Goal: Find specific page/section: Find specific page/section

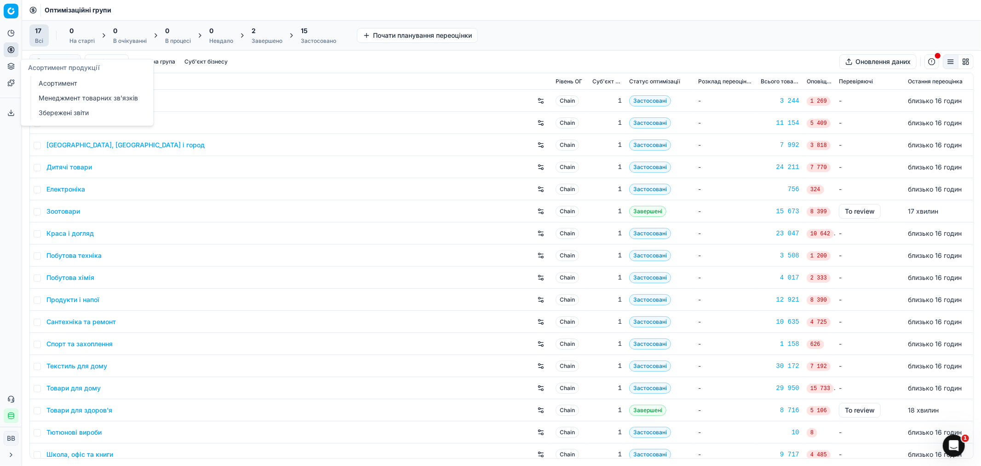
click at [10, 70] on button "Асортимент продукції" at bounding box center [11, 66] width 15 height 15
click at [53, 86] on link "Асортимент" at bounding box center [88, 83] width 107 height 13
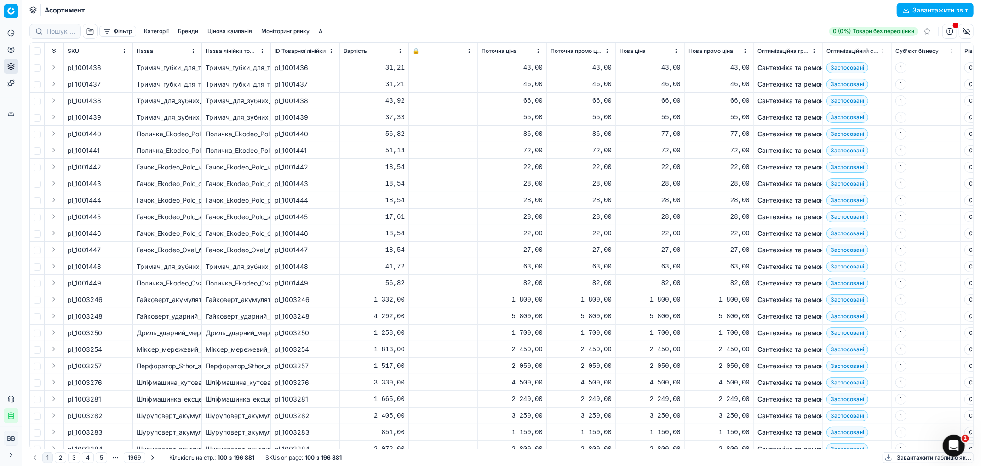
click at [277, 32] on button "Моніторинг ринку" at bounding box center [286, 31] width 56 height 11
click at [254, 63] on label "True" at bounding box center [252, 65] width 13 height 6
click at [236, 63] on input "radio" at bounding box center [238, 64] width 7 height 7
radio input "true"
click at [313, 124] on button "Застосувати" at bounding box center [319, 120] width 42 height 11
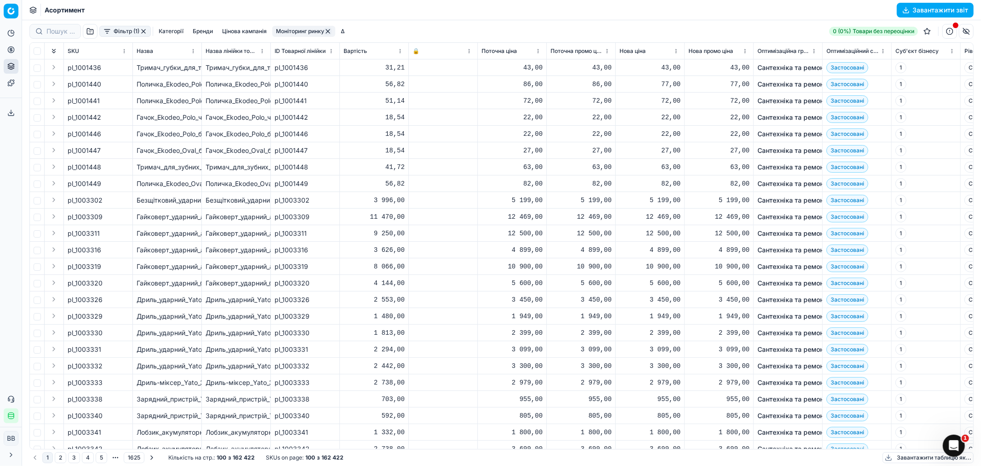
click at [328, 30] on button "button" at bounding box center [327, 31] width 7 height 7
click at [123, 33] on button "Фільтр" at bounding box center [117, 31] width 37 height 11
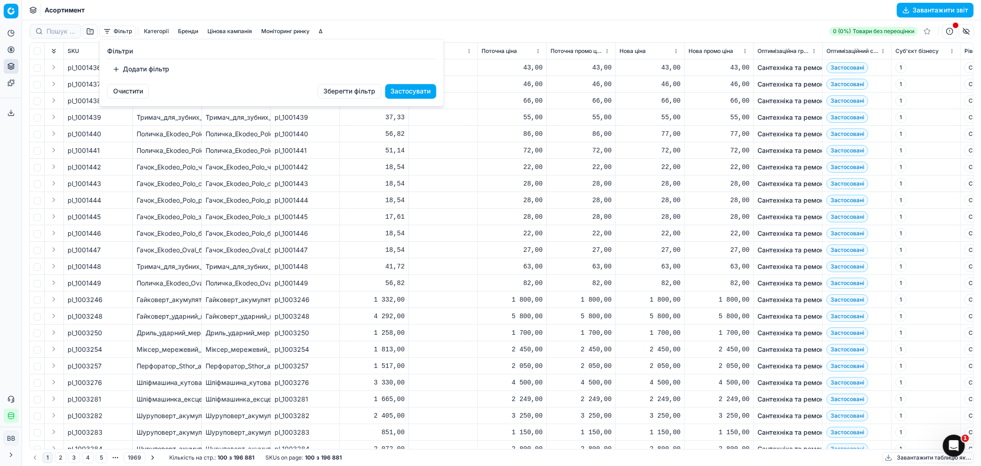
click at [154, 12] on html "Pricing platform Аналітика Цінова оптимізація Асортимент продукції Шаблони Серв…" at bounding box center [490, 233] width 981 height 466
